Goal: Transaction & Acquisition: Purchase product/service

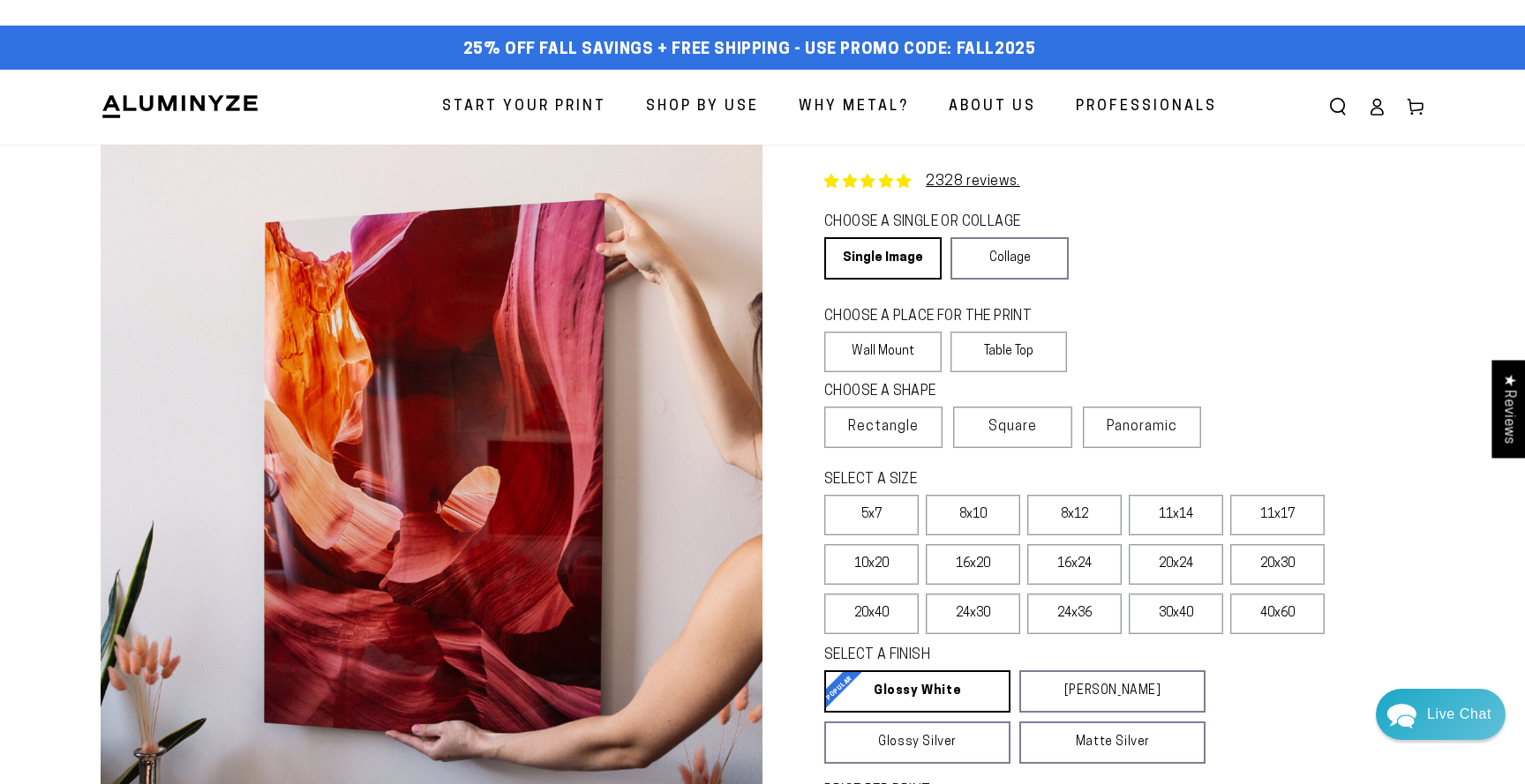
click at [1379, 110] on icon at bounding box center [1376, 106] width 18 height 18
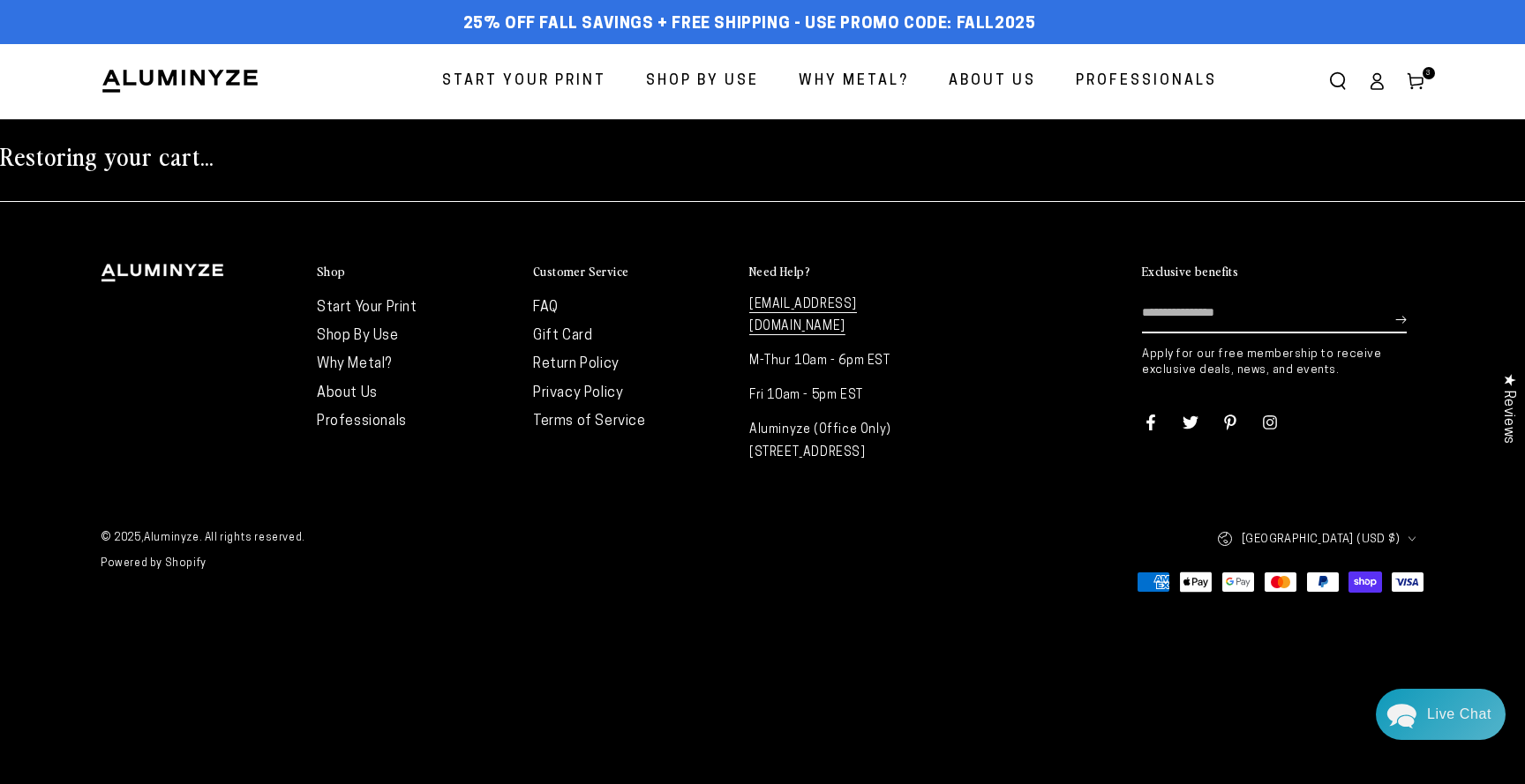
click at [1414, 80] on icon at bounding box center [1415, 80] width 18 height 18
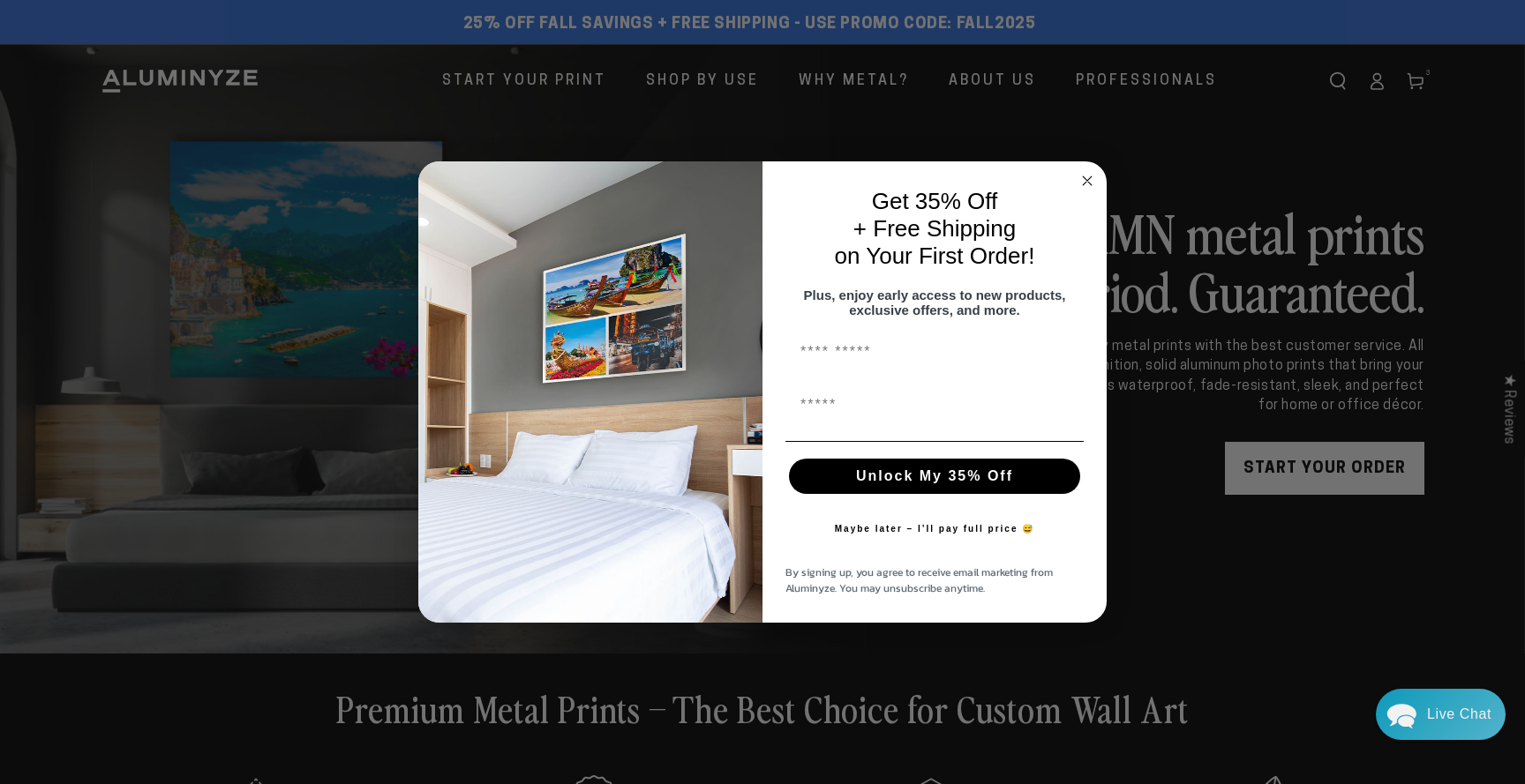
click at [1088, 177] on icon "Close dialog" at bounding box center [1088, 181] width 9 height 9
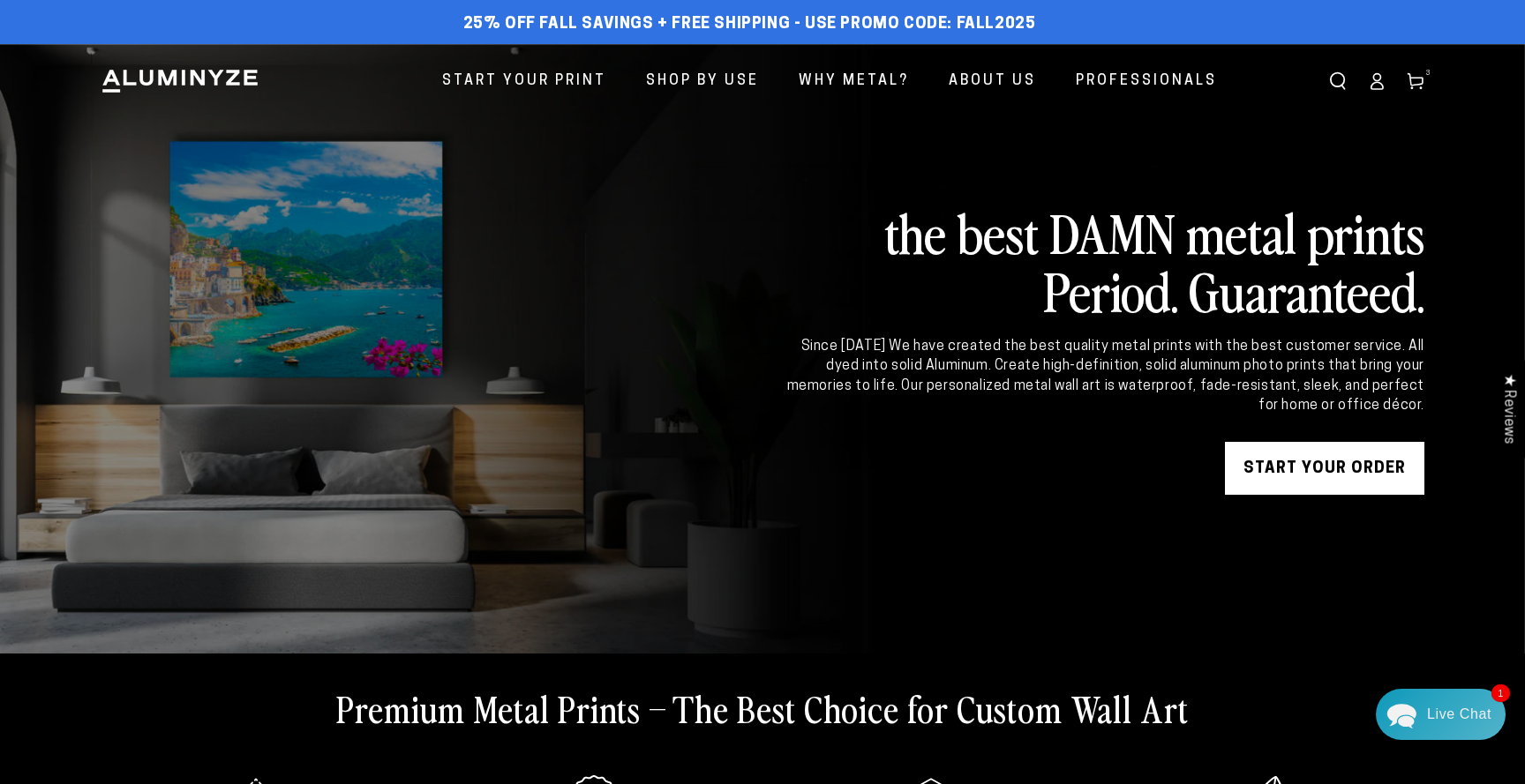
click at [1417, 80] on icon at bounding box center [1415, 80] width 18 height 18
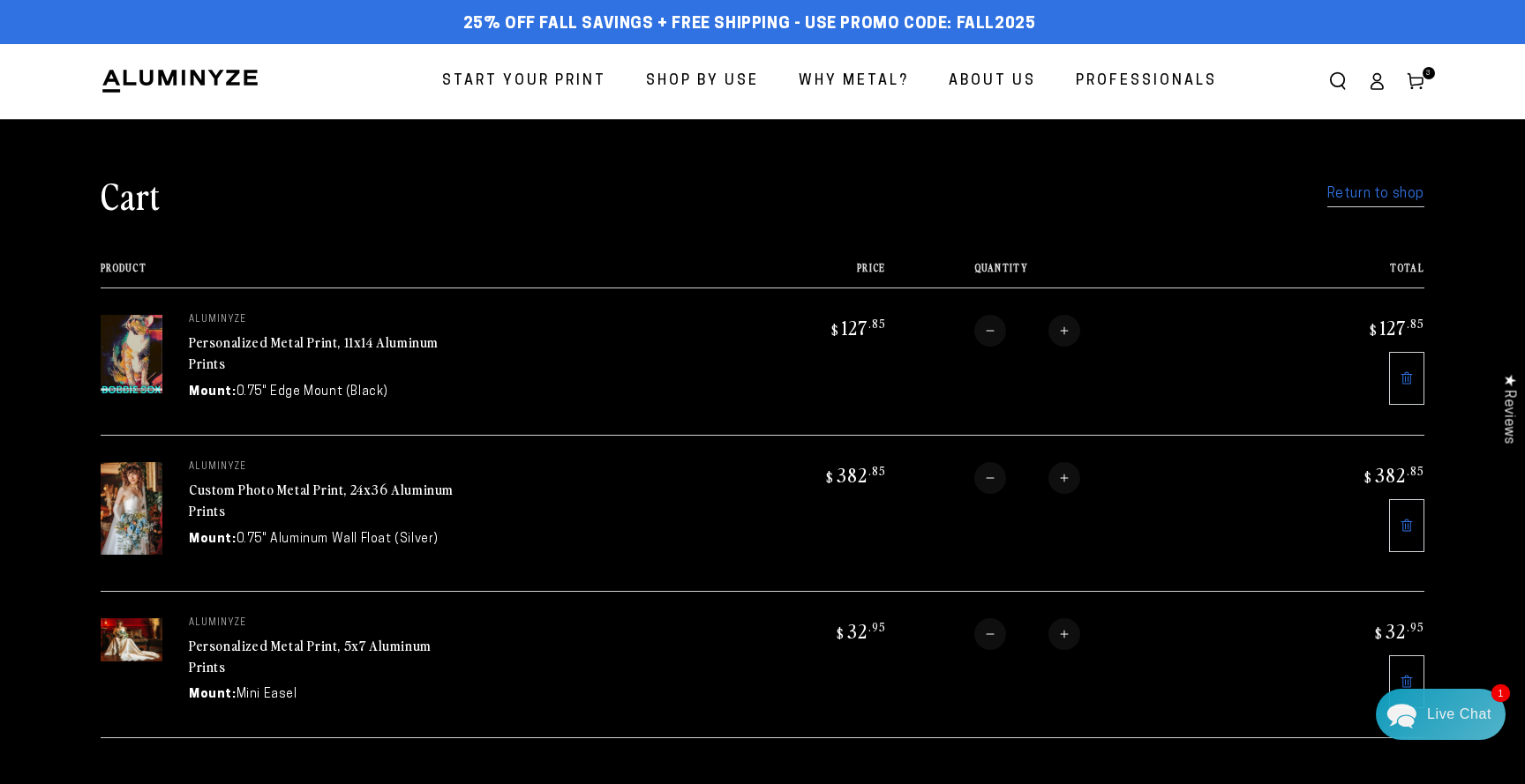
click at [1408, 380] on icon at bounding box center [1406, 378] width 14 height 14
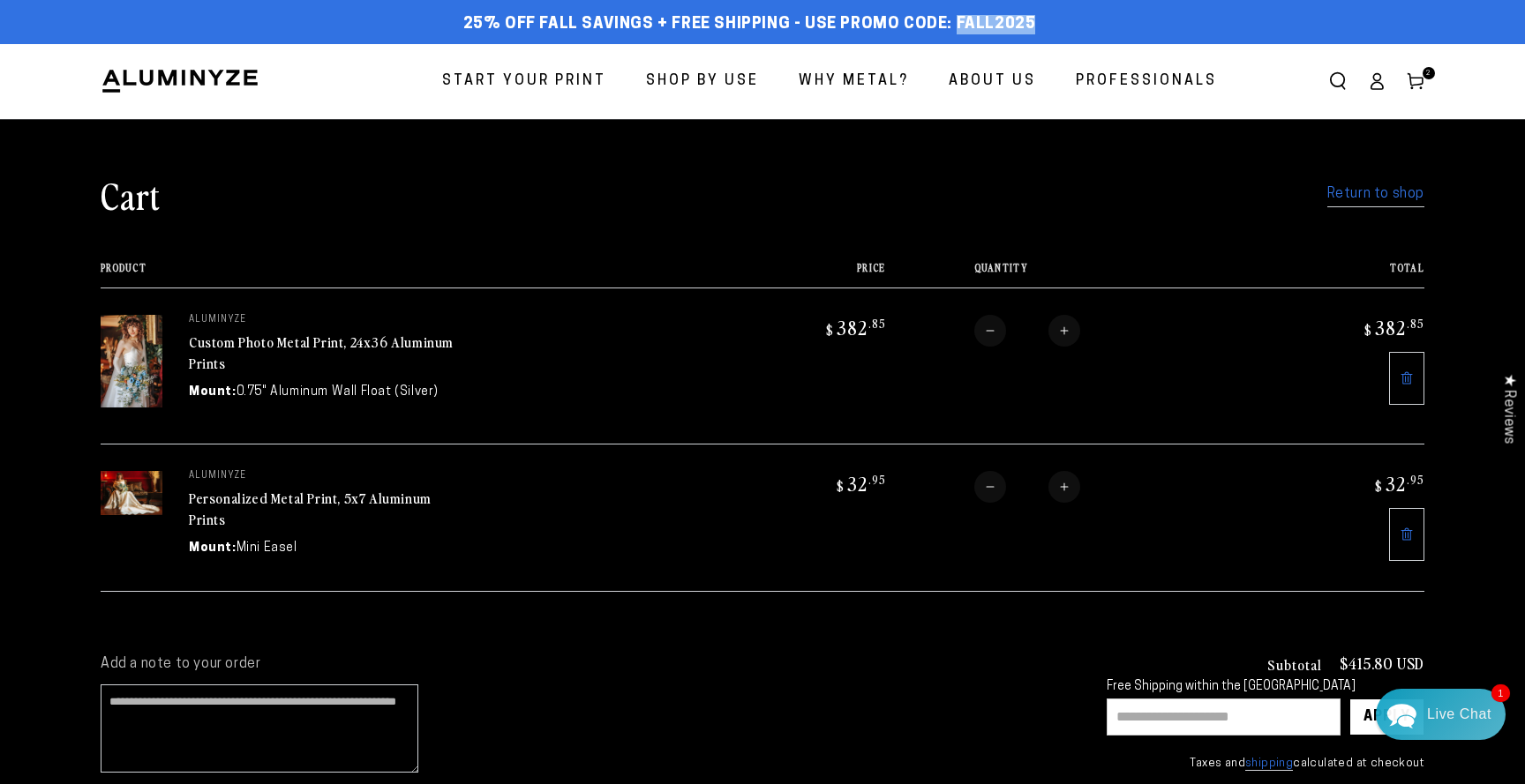
drag, startPoint x: 1034, startPoint y: 18, endPoint x: 949, endPoint y: 23, distance: 85.1
click at [949, 23] on div "25% off FALL Savings + Free Shipping - Use Promo Code: FALL2025 25% OFF - Code:…" at bounding box center [749, 25] width 1297 height 31
copy span "FALL2025"
click at [1125, 720] on input "text" at bounding box center [1223, 717] width 234 height 37
paste input "********"
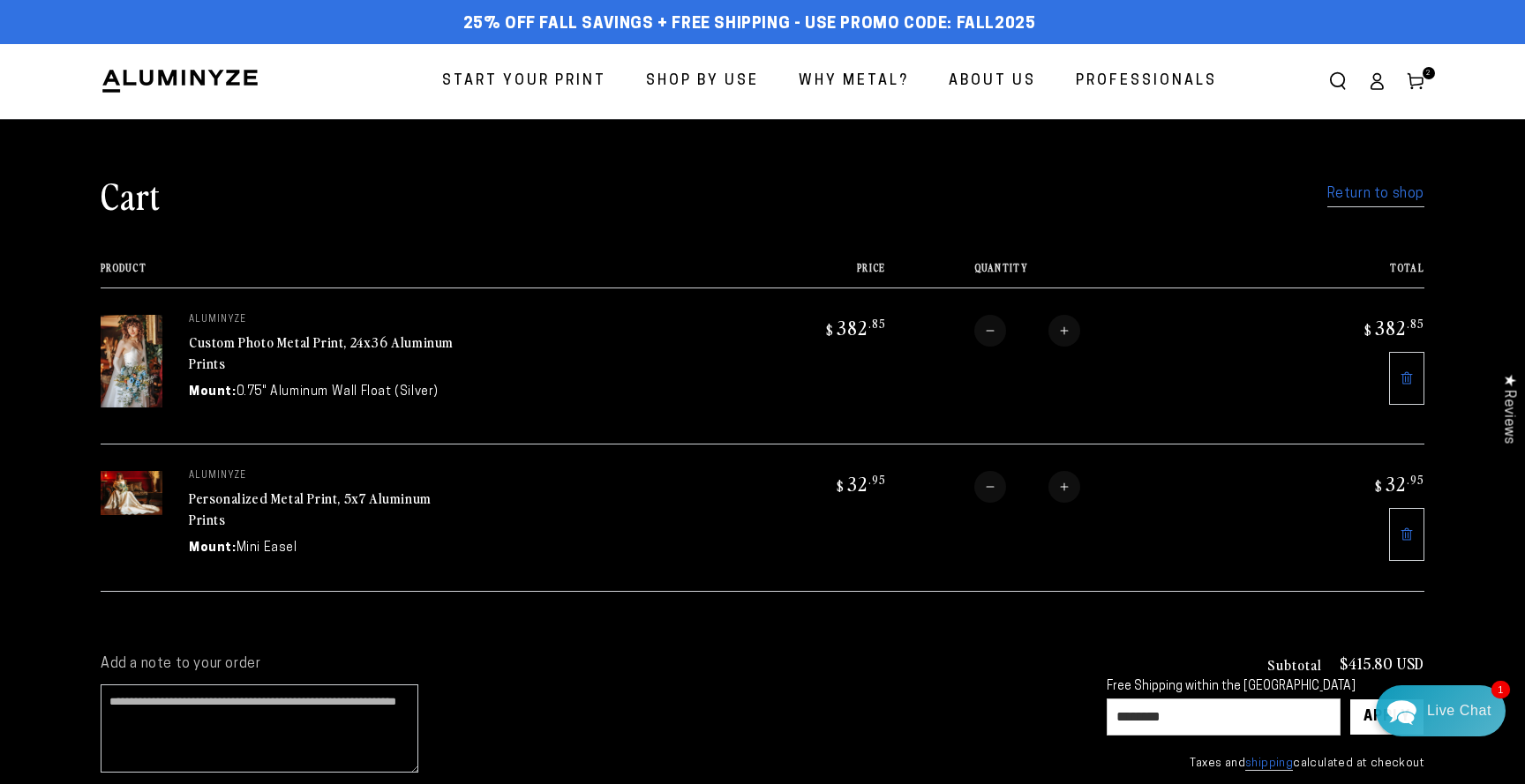
type input "********"
click at [1444, 712] on div "Live Chat" at bounding box center [1459, 710] width 65 height 51
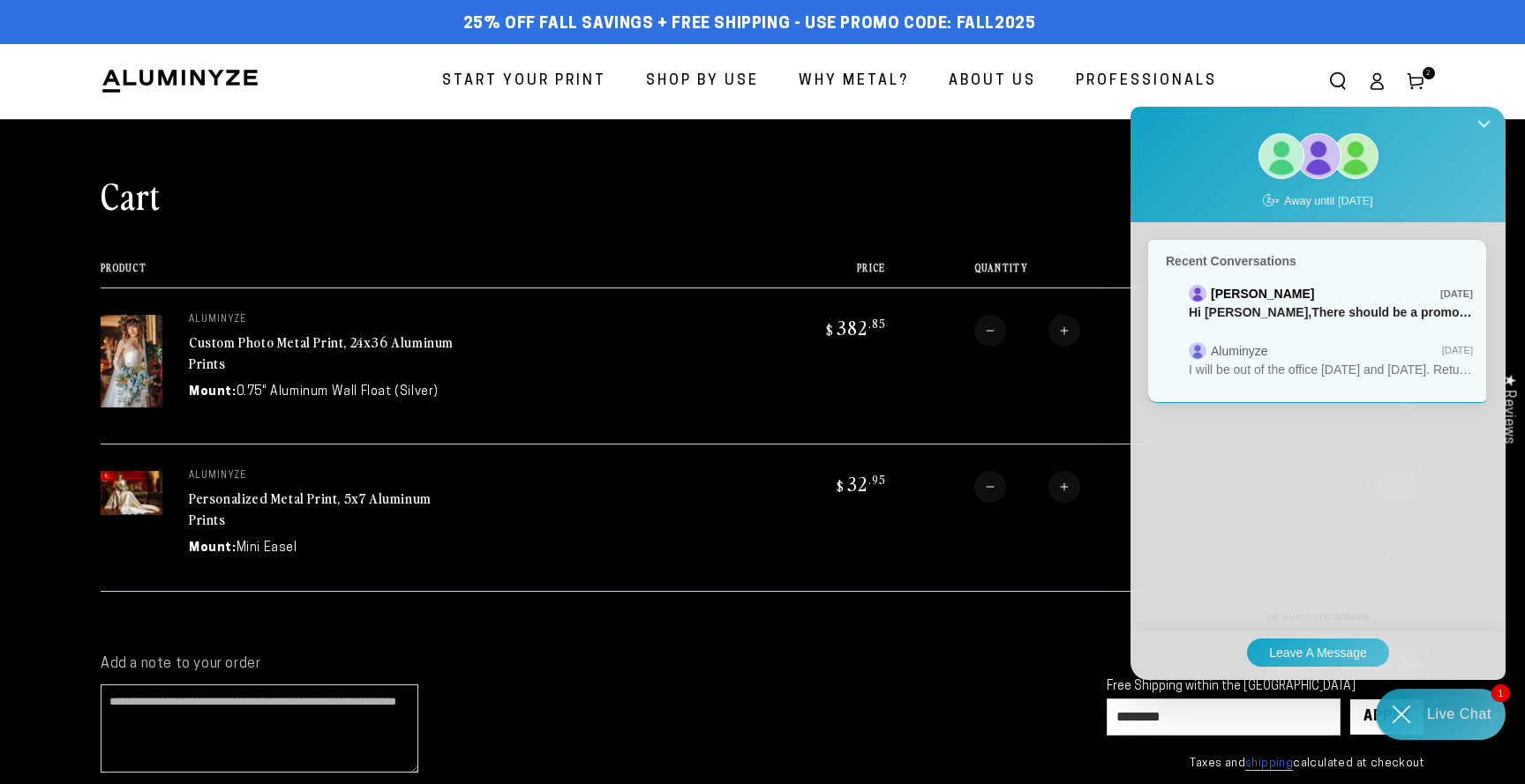
click at [1479, 121] on icon "Close Shoutbox" at bounding box center [1483, 124] width 11 height 6
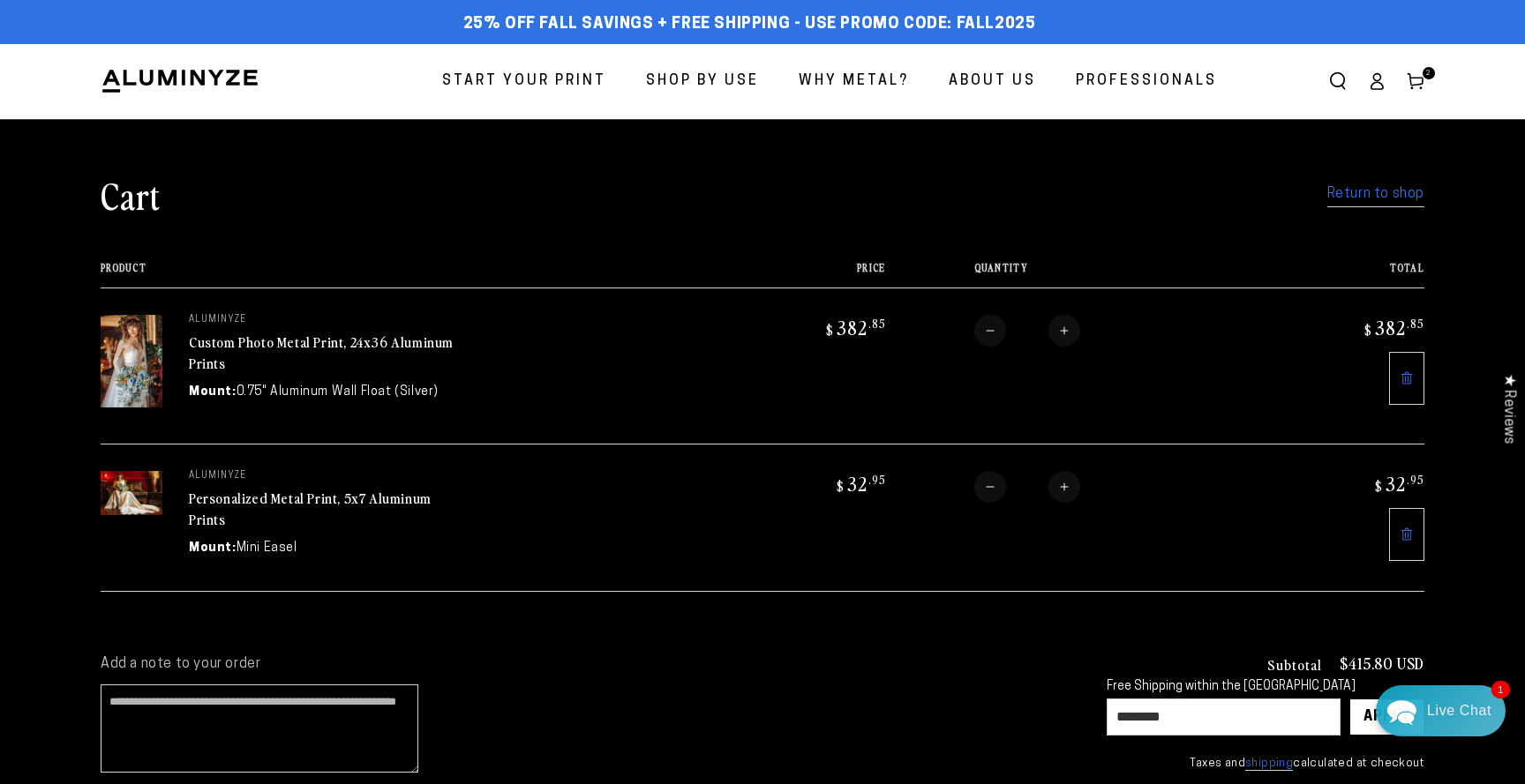
click at [1407, 715] on icon "Chat widget toggle" at bounding box center [1401, 713] width 29 height 25
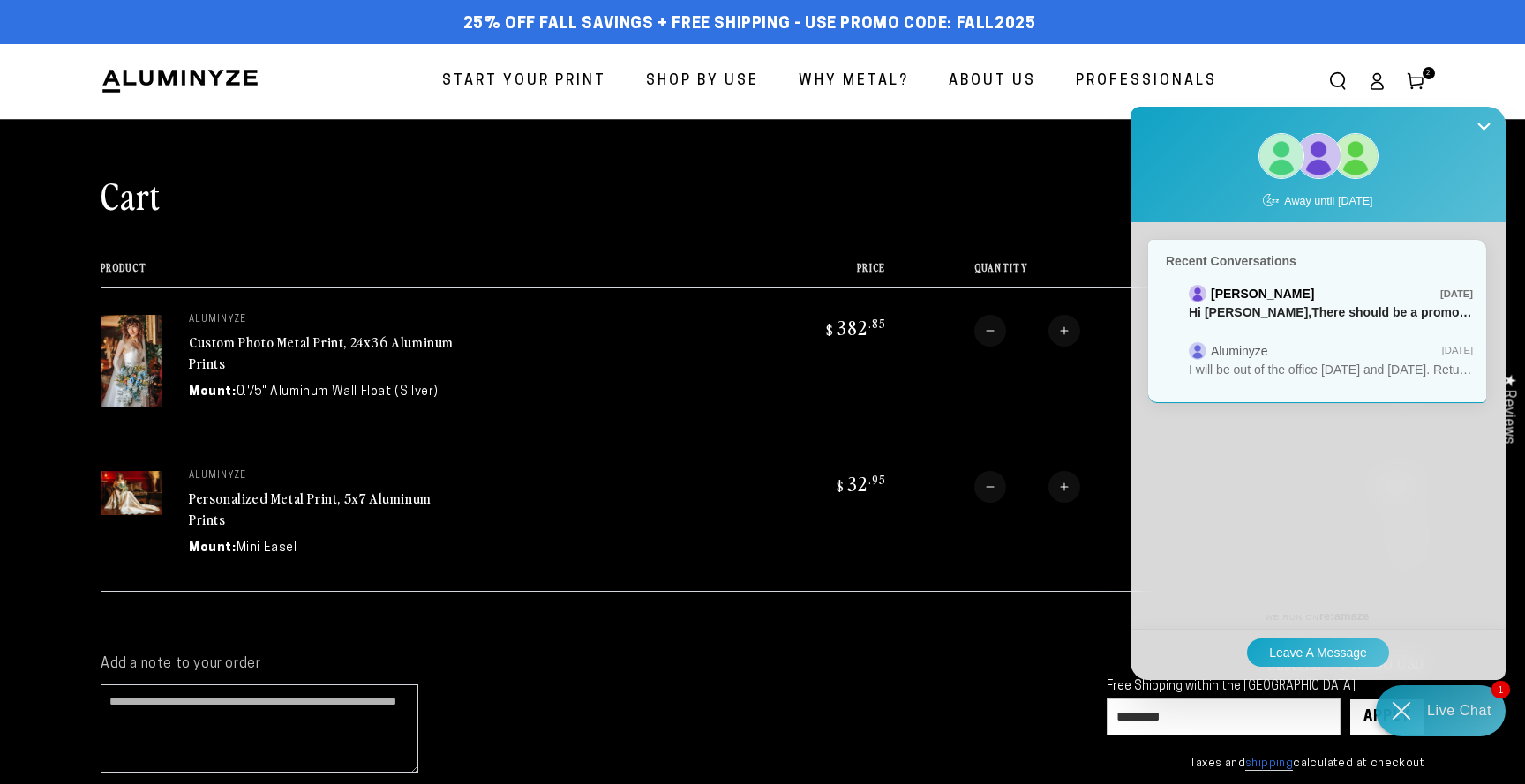
click at [1402, 711] on icon "Chat widget toggle" at bounding box center [1400, 710] width 51 height 51
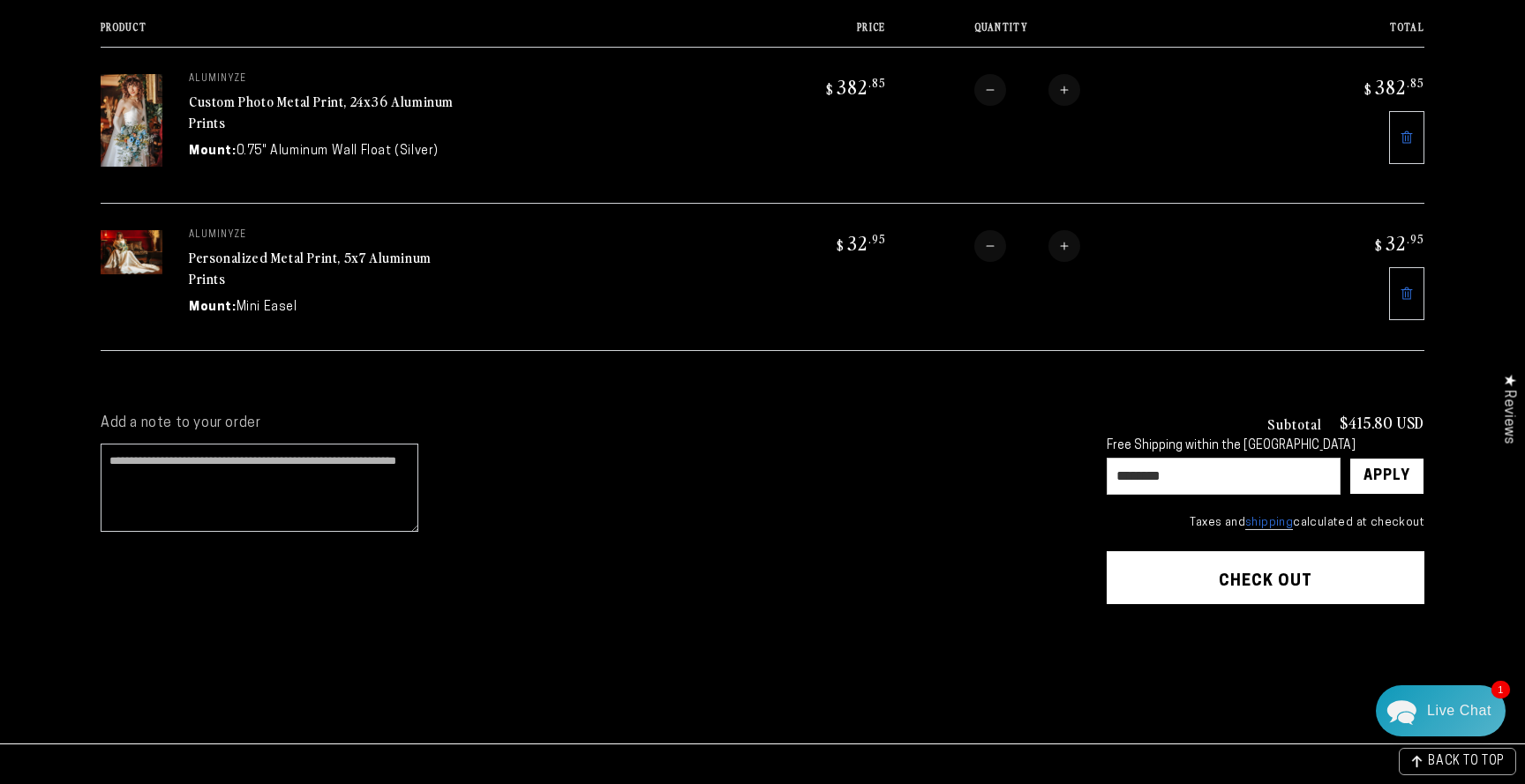
scroll to position [246, 0]
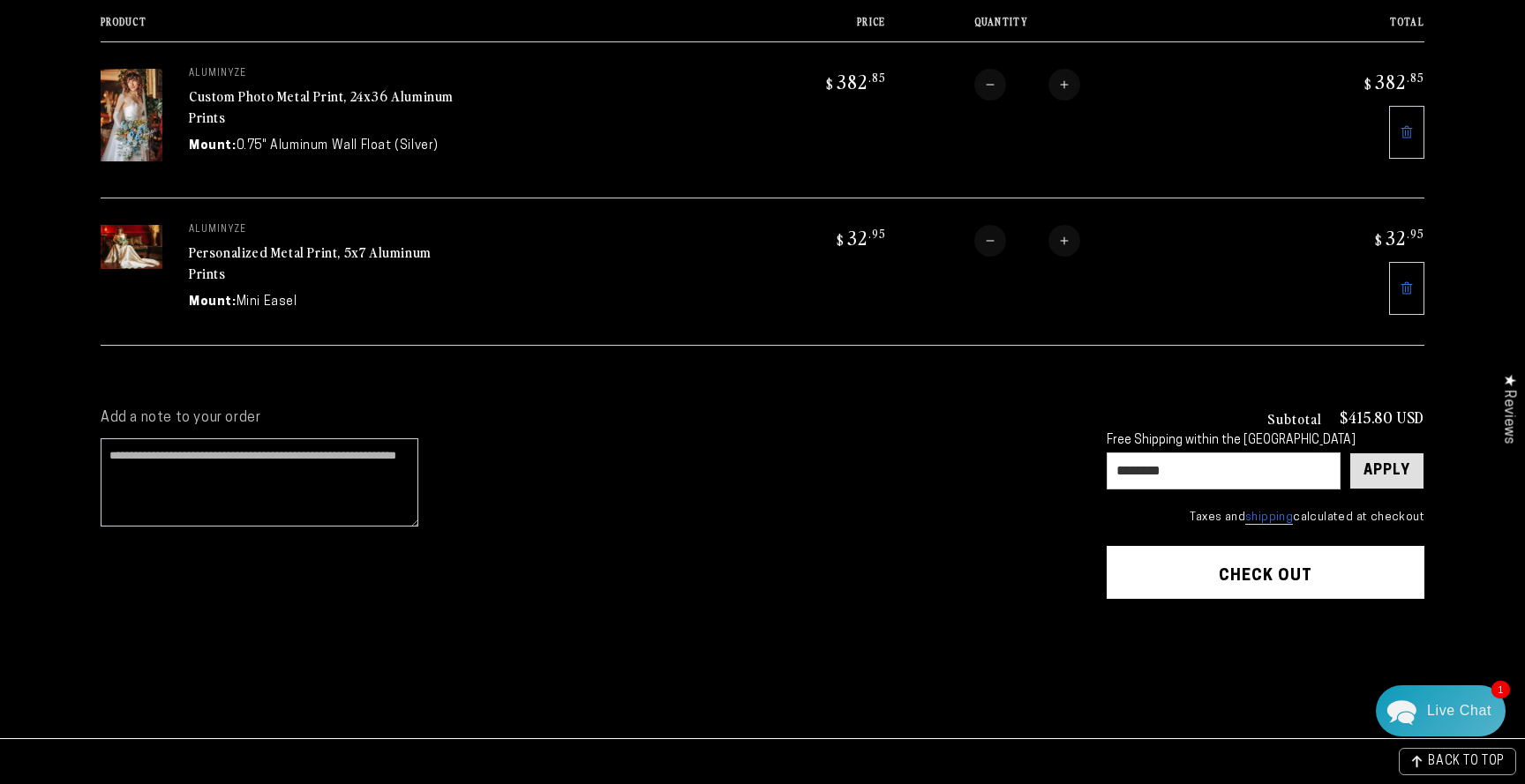
click at [1392, 472] on div "Apply" at bounding box center [1386, 471] width 47 height 35
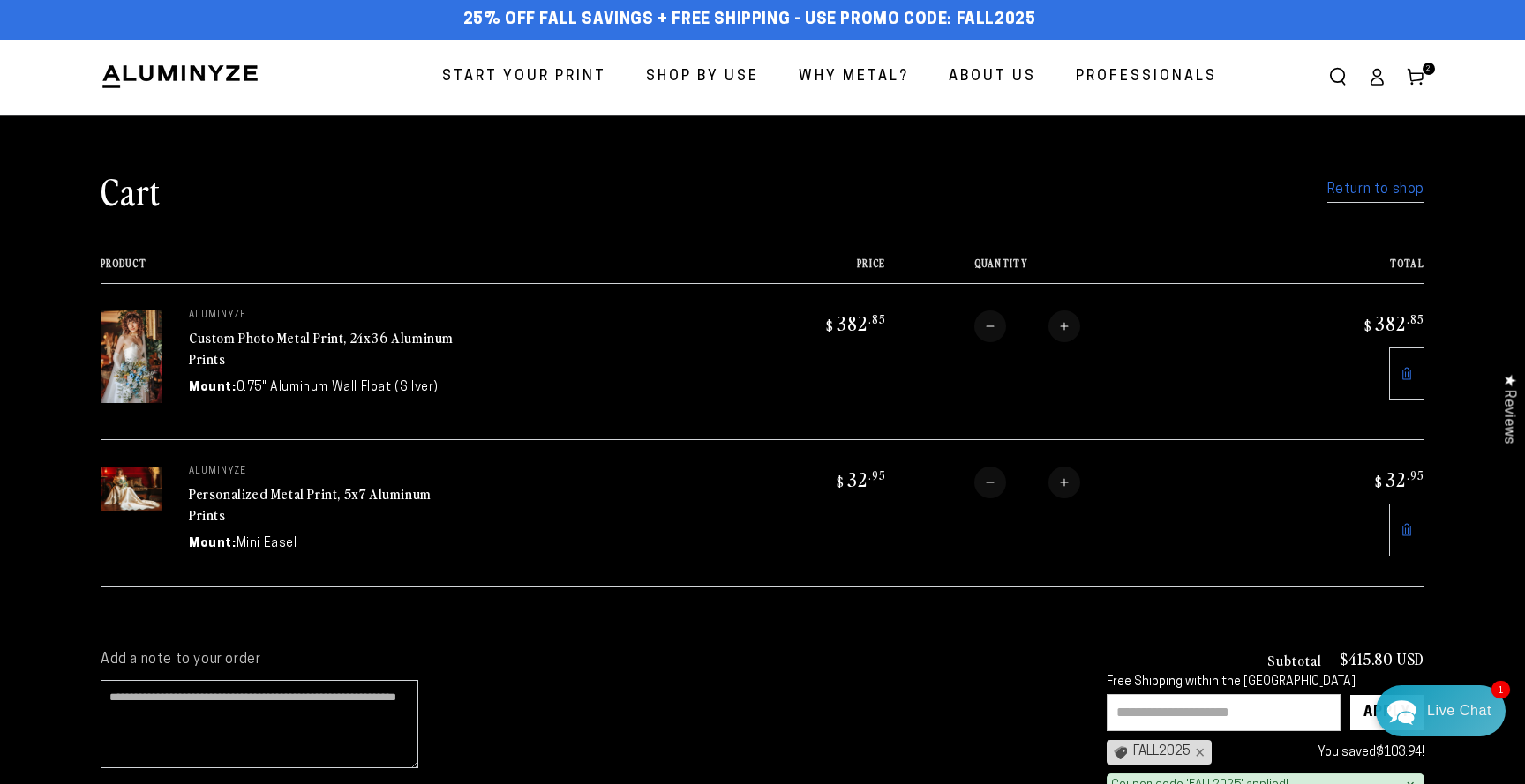
scroll to position [0, 0]
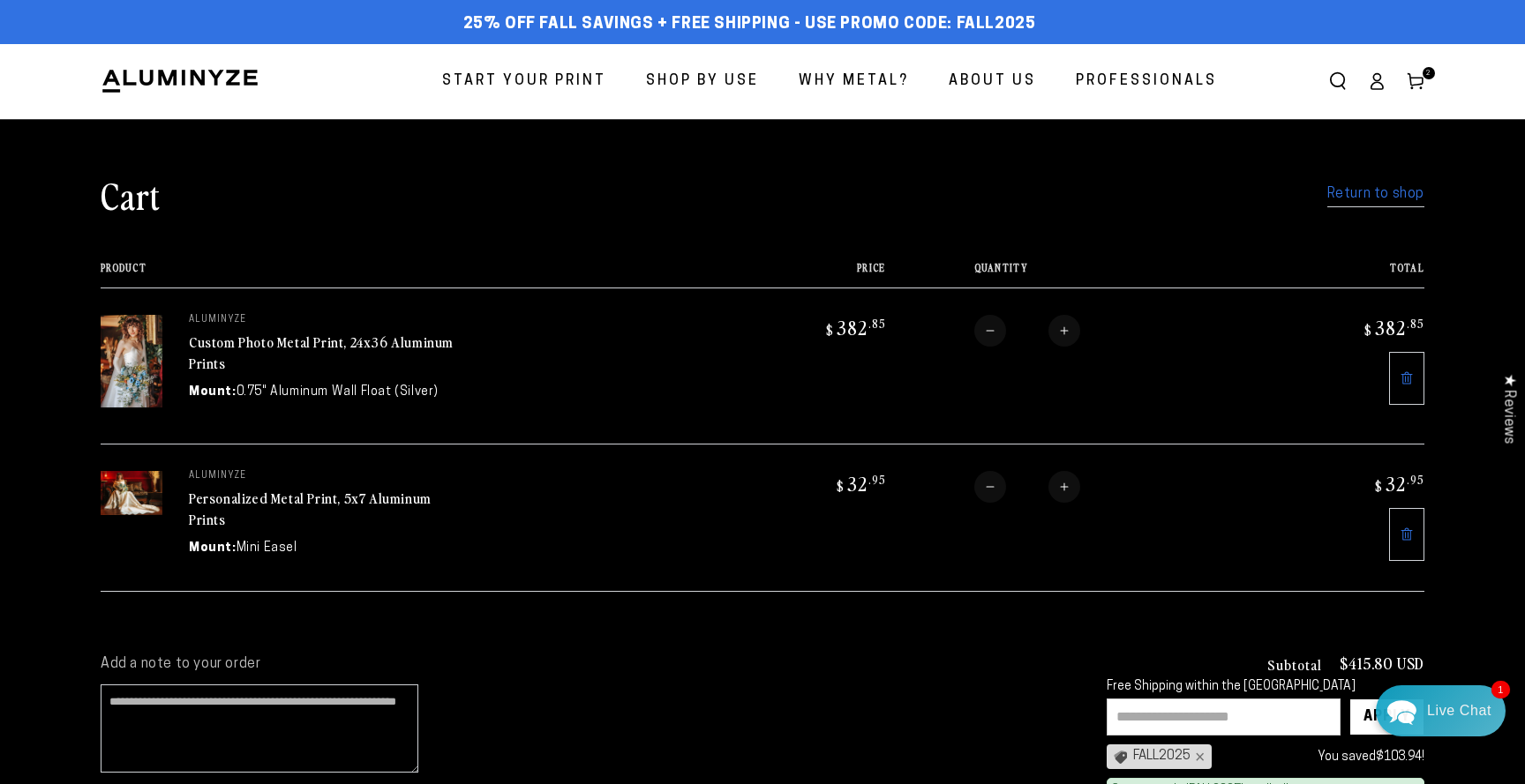
click at [1397, 193] on link "Return to shop" at bounding box center [1375, 195] width 97 height 26
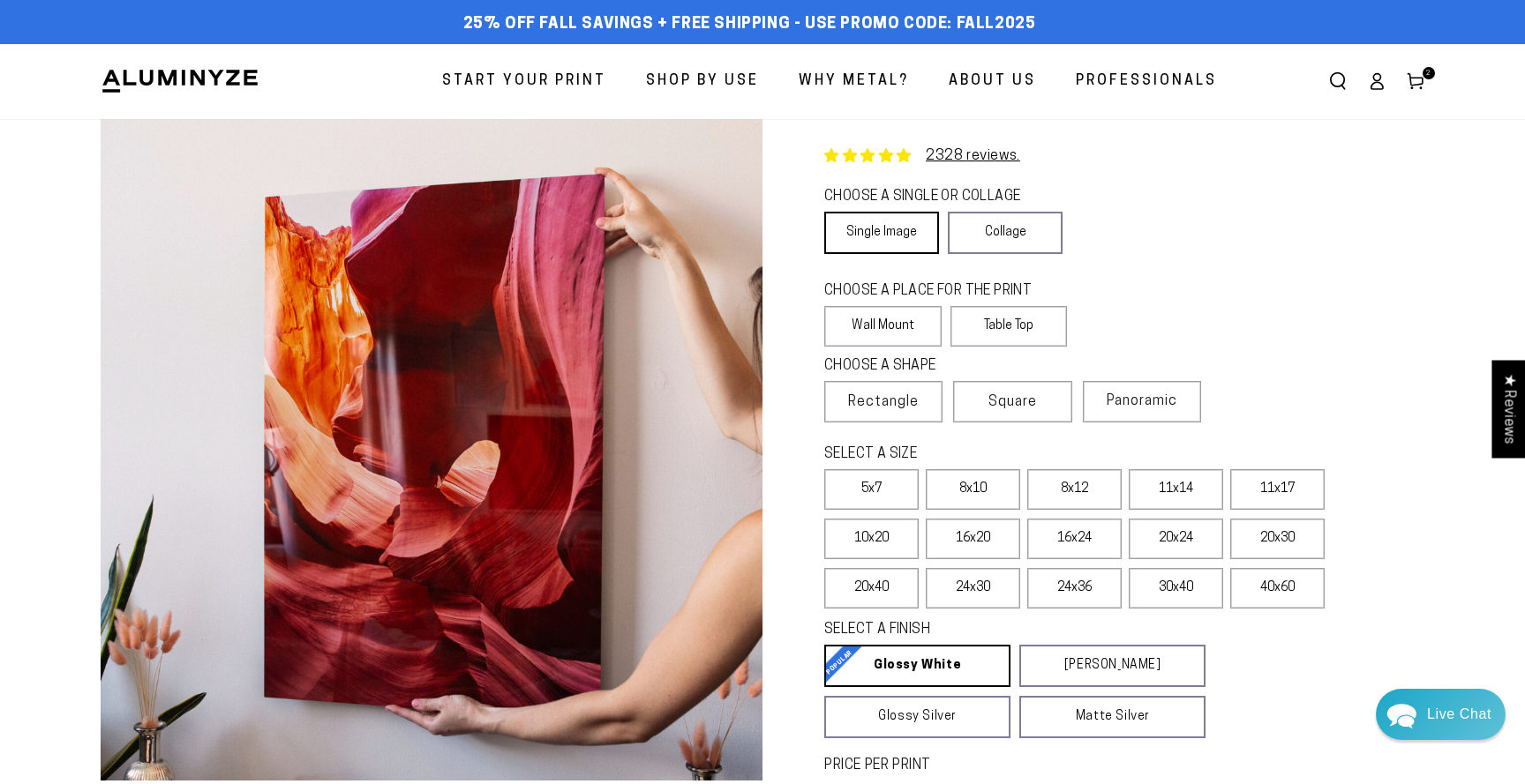
click at [901, 236] on link "Single Image" at bounding box center [881, 233] width 115 height 43
click at [1017, 326] on label "Table Top" at bounding box center [1009, 326] width 117 height 41
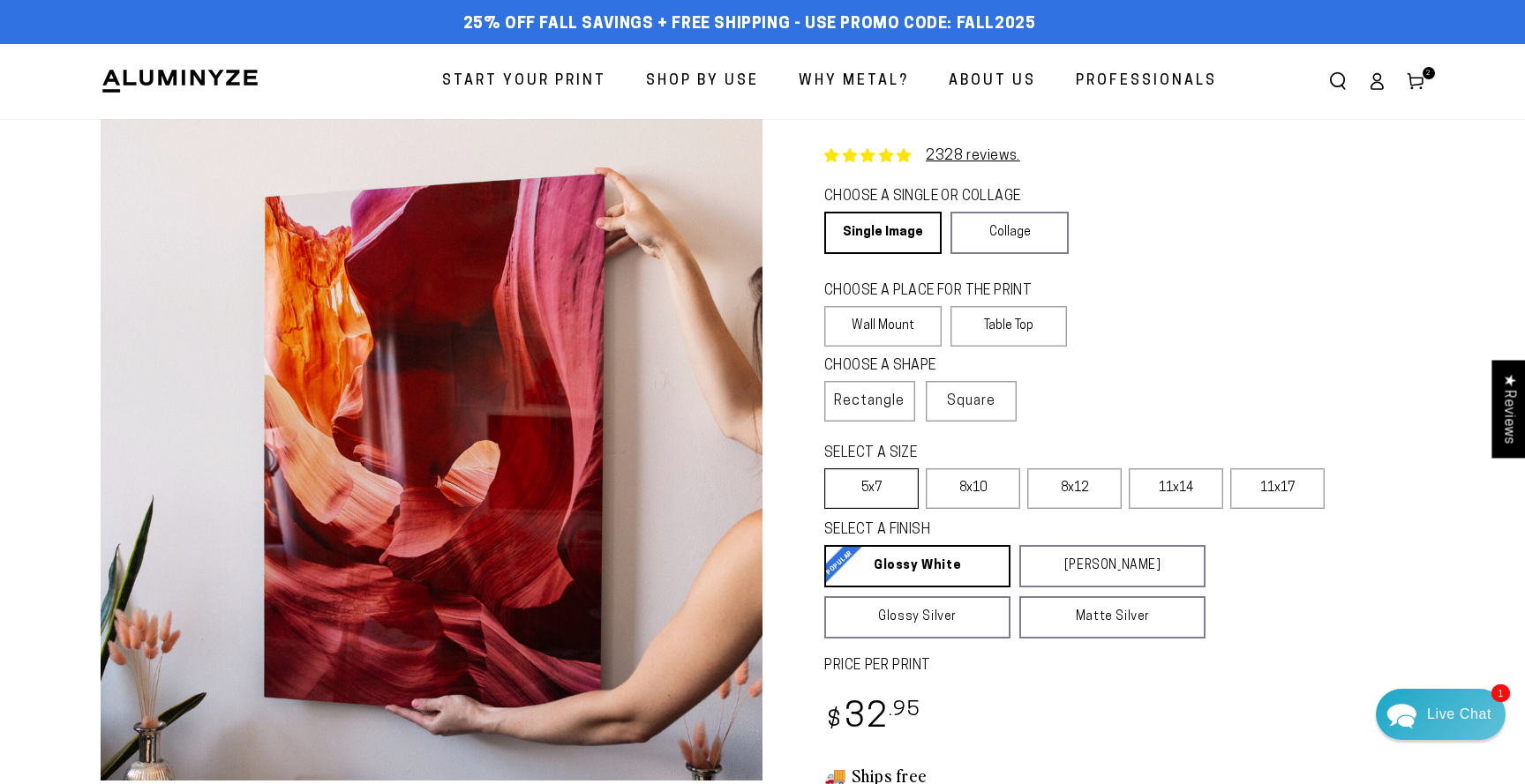
click at [886, 492] on label "5x7" at bounding box center [871, 489] width 94 height 41
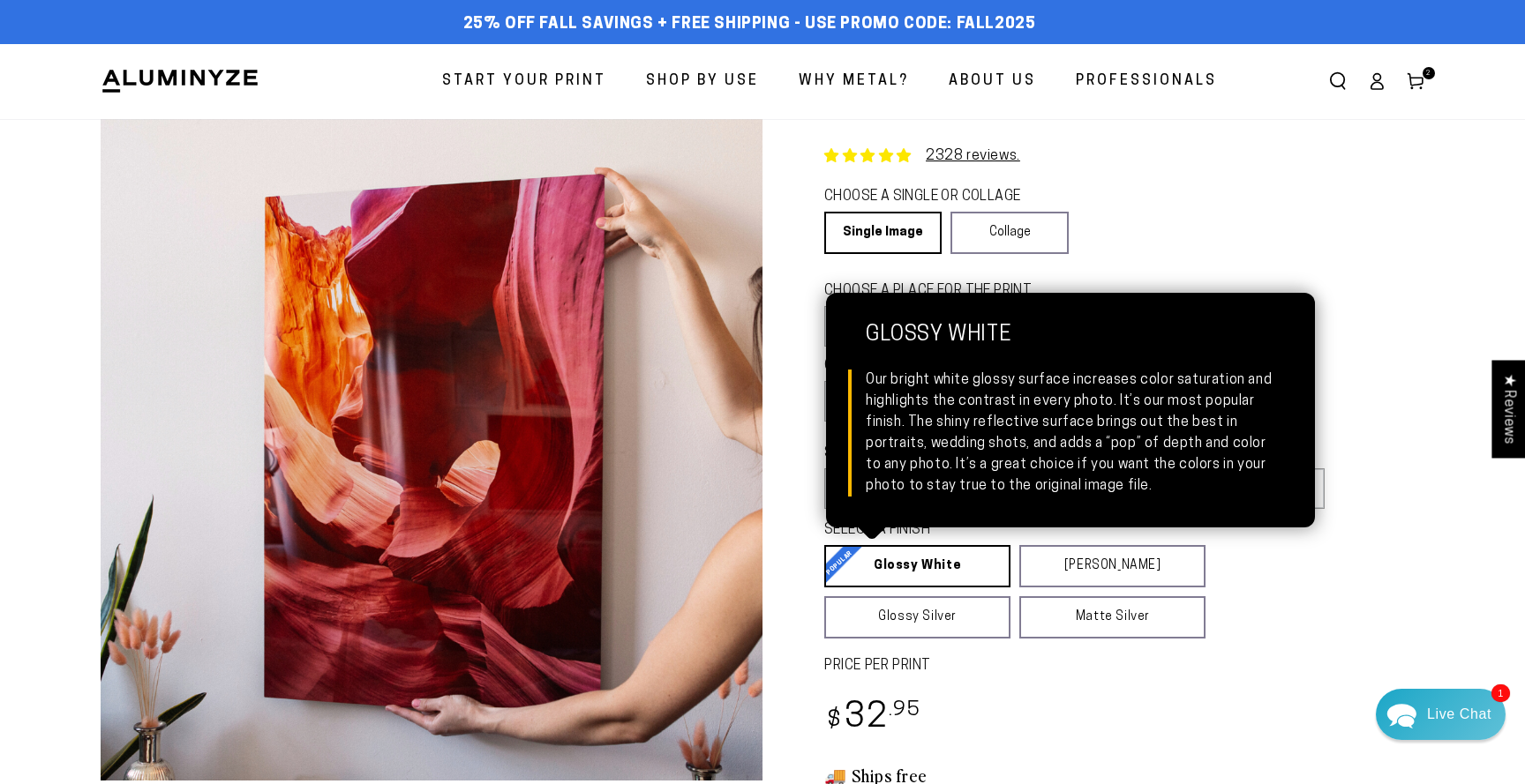
click at [938, 568] on link "Glossy White Glossy White Our bright white glossy surface increases color satur…" at bounding box center [916, 567] width 186 height 43
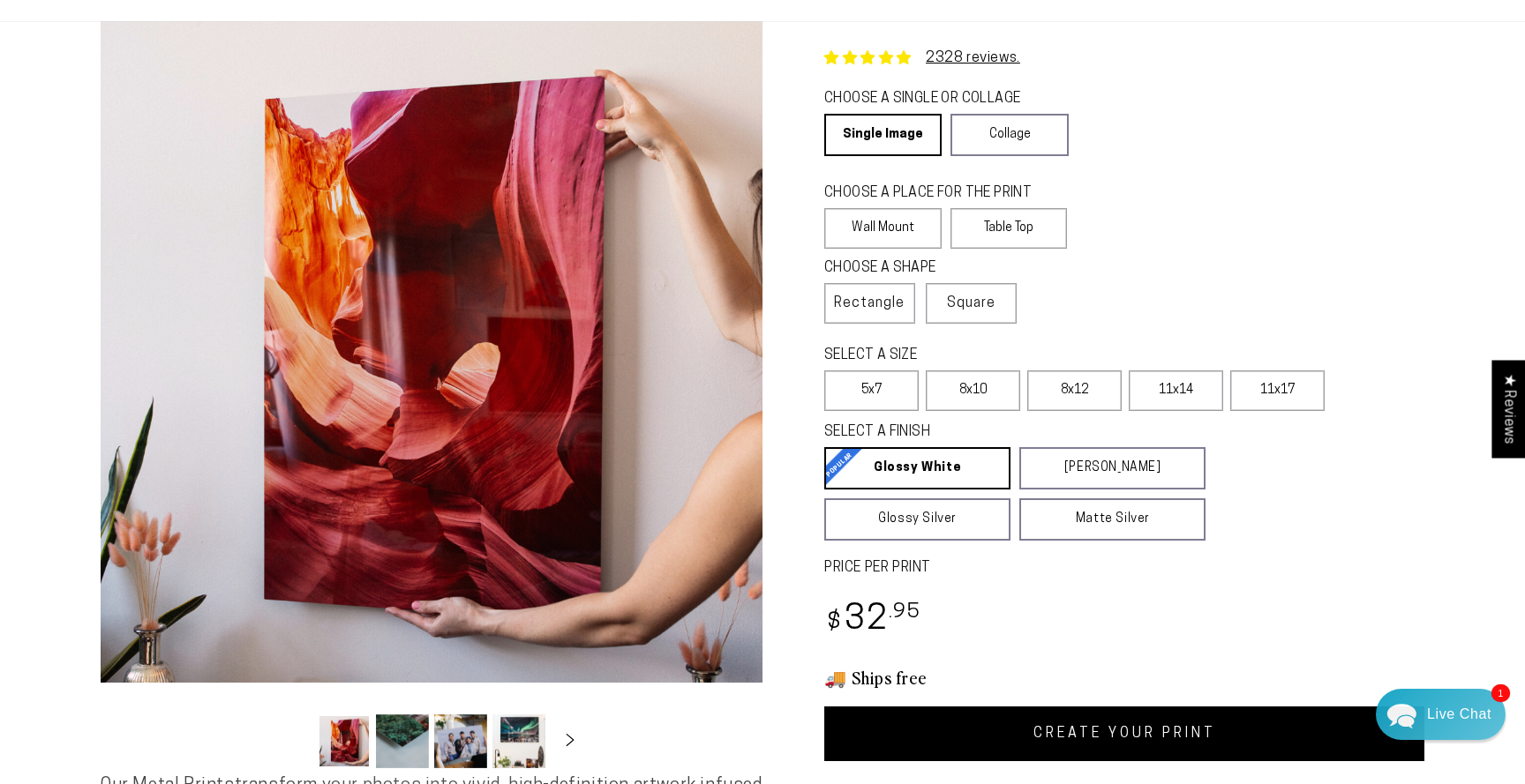
scroll to position [108, 0]
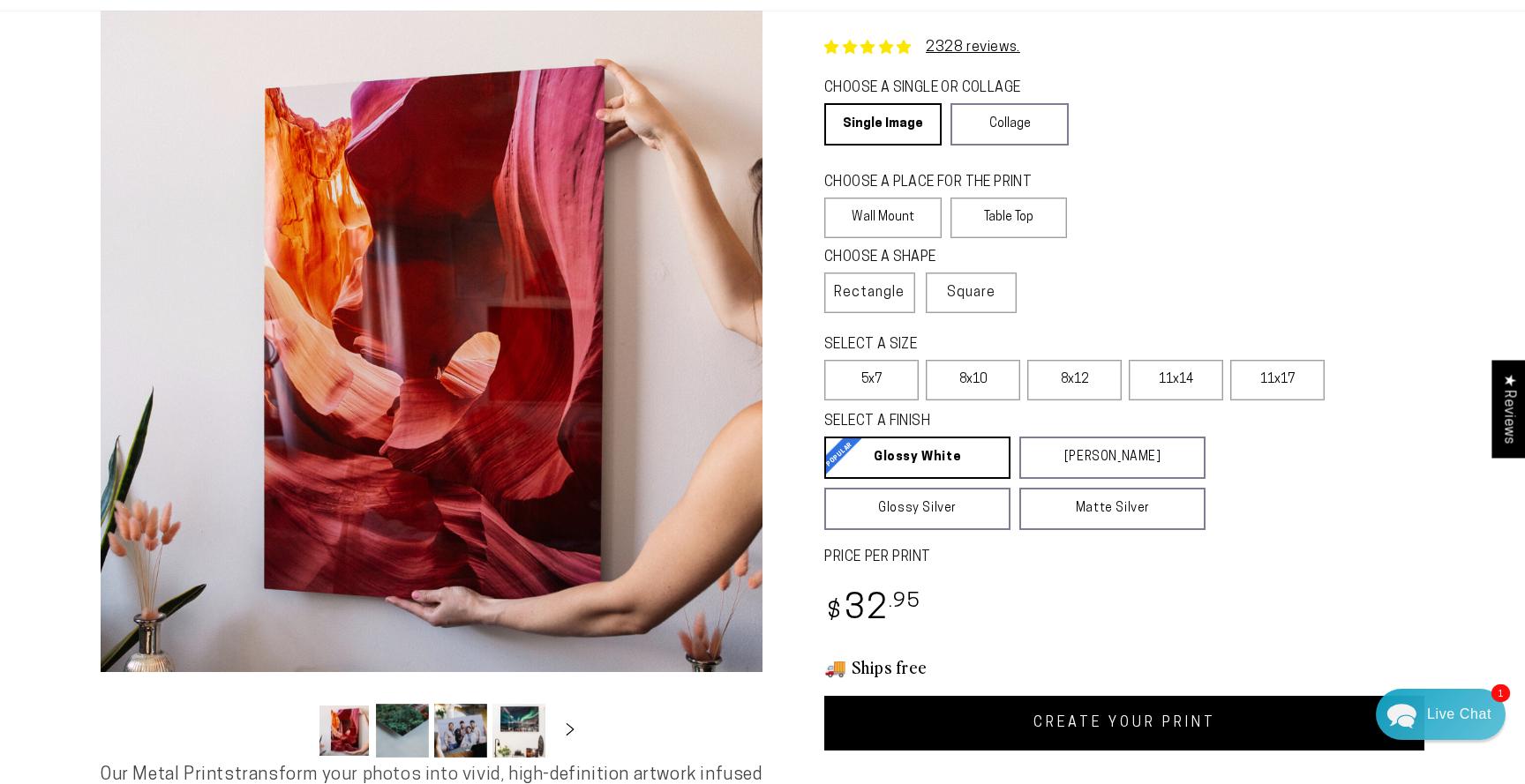
click at [1177, 729] on link "CREATE YOUR PRINT" at bounding box center [1124, 723] width 600 height 55
